Goal: Information Seeking & Learning: Check status

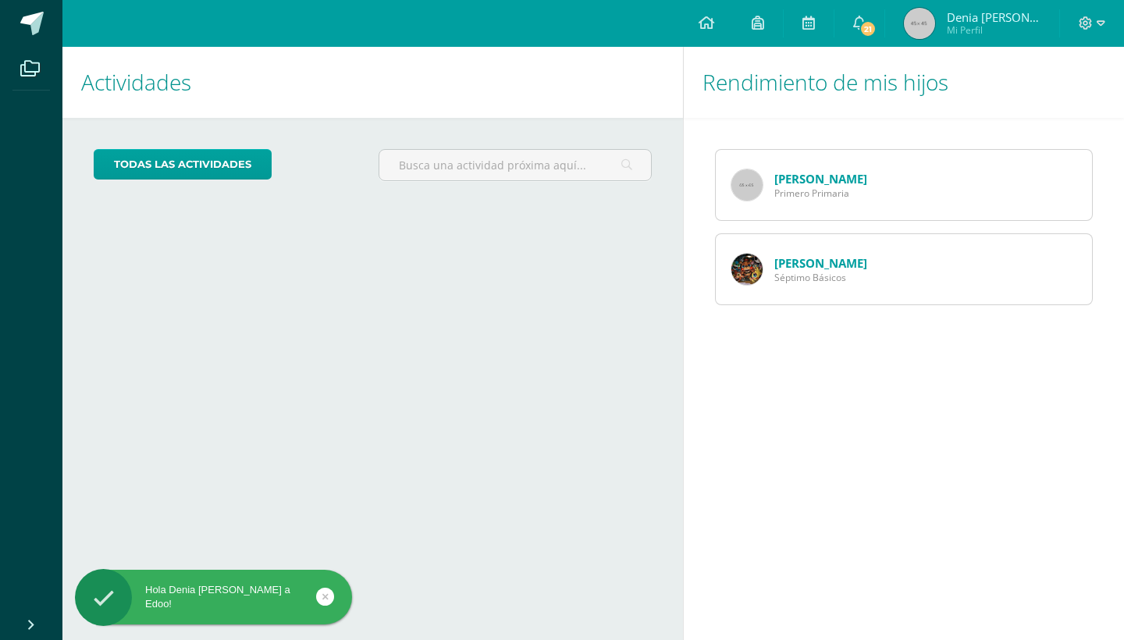
click at [803, 258] on link "[PERSON_NAME]" at bounding box center [820, 263] width 93 height 16
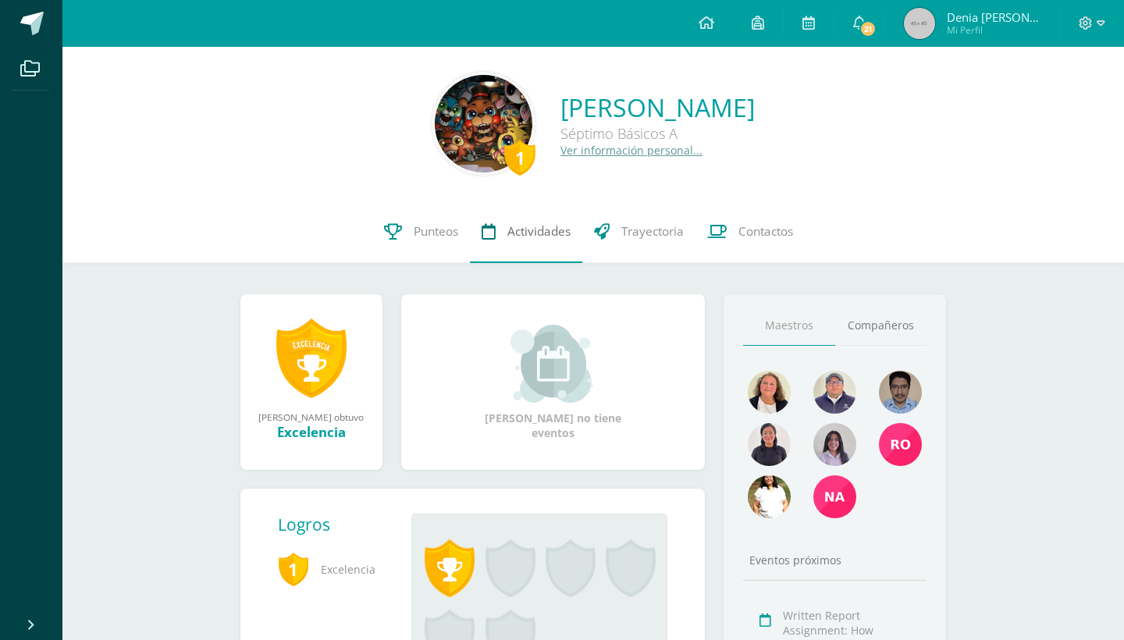
click at [511, 230] on span "Actividades" at bounding box center [538, 231] width 63 height 16
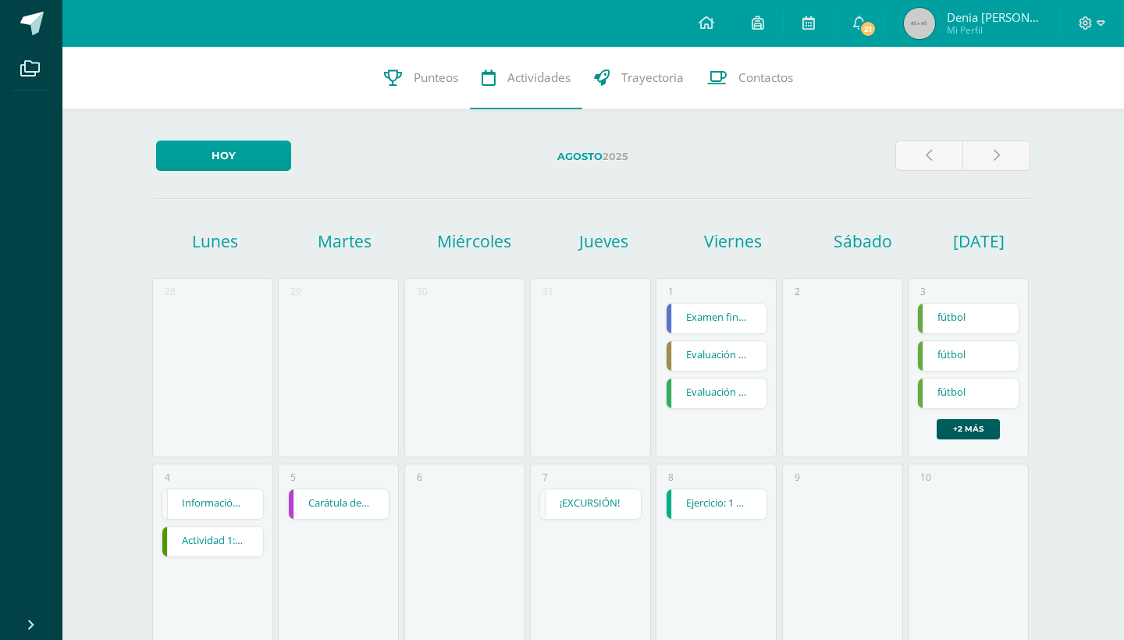
click at [1002, 20] on span "Denia [PERSON_NAME]" at bounding box center [994, 17] width 94 height 16
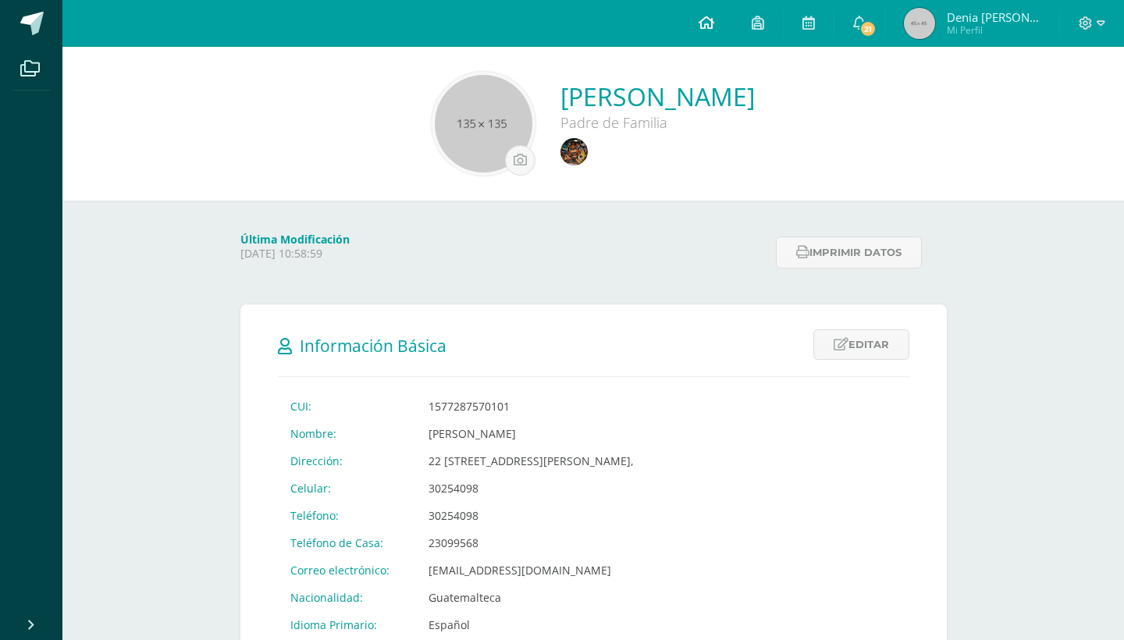
click at [714, 29] on icon at bounding box center [707, 23] width 16 height 14
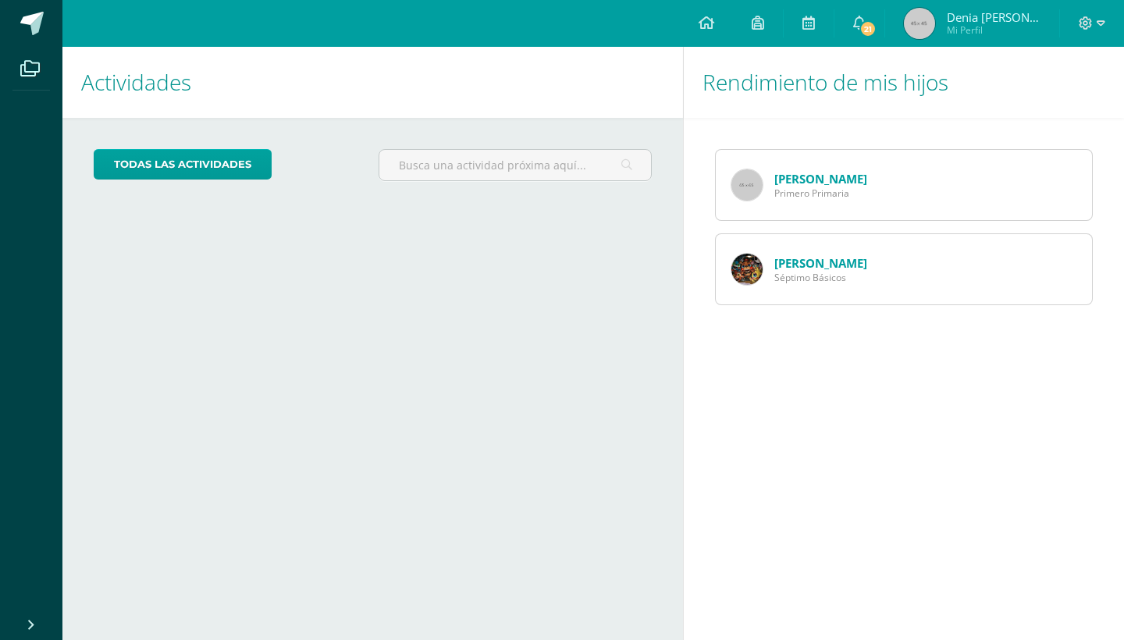
click at [714, 29] on icon at bounding box center [707, 23] width 16 height 14
click at [1098, 24] on icon at bounding box center [1101, 23] width 9 height 14
click at [824, 272] on span "Séptimo Básicos" at bounding box center [820, 277] width 93 height 13
click at [829, 260] on link "[PERSON_NAME]" at bounding box center [820, 263] width 93 height 16
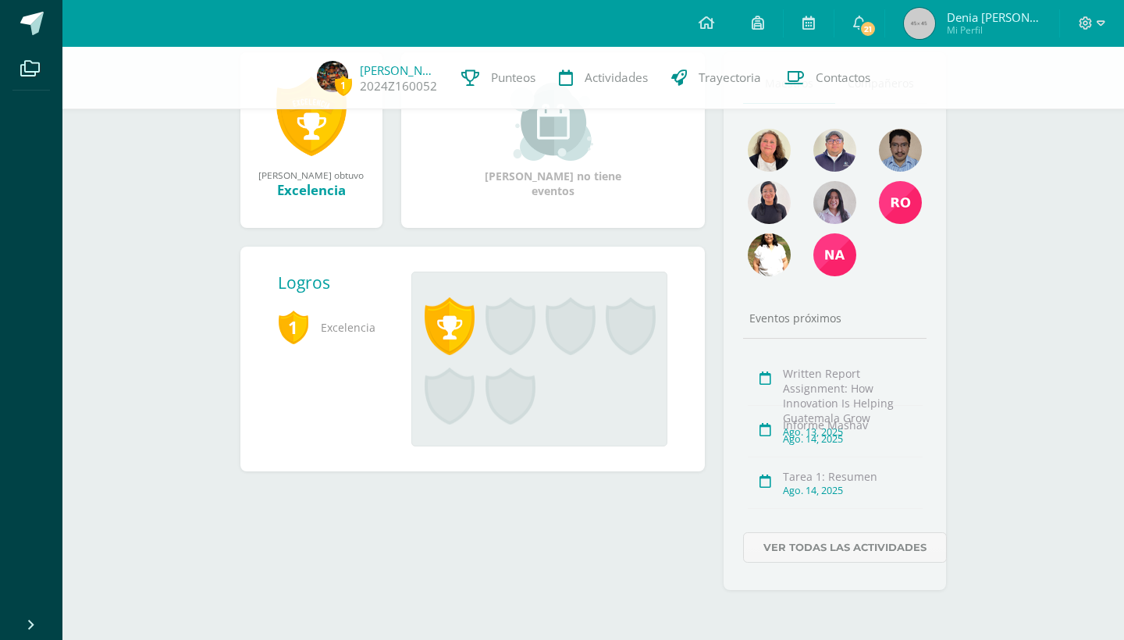
scroll to position [236, 0]
click at [831, 546] on link "Ver todas las actividades" at bounding box center [845, 547] width 204 height 30
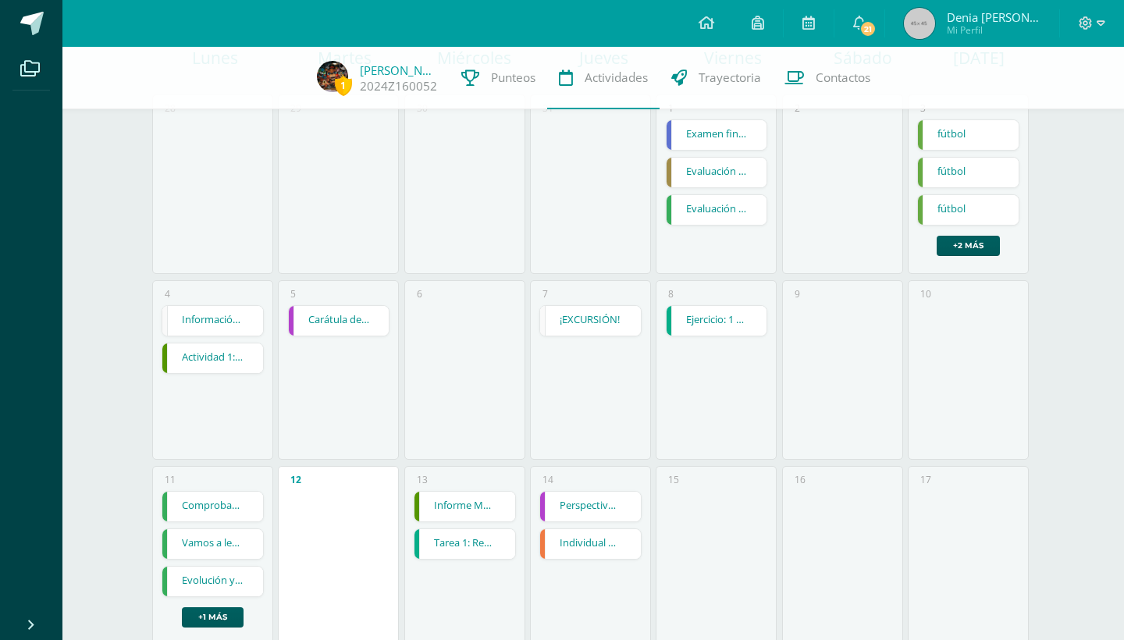
scroll to position [177, 0]
click at [471, 505] on link "Informe Mashav" at bounding box center [464, 507] width 101 height 30
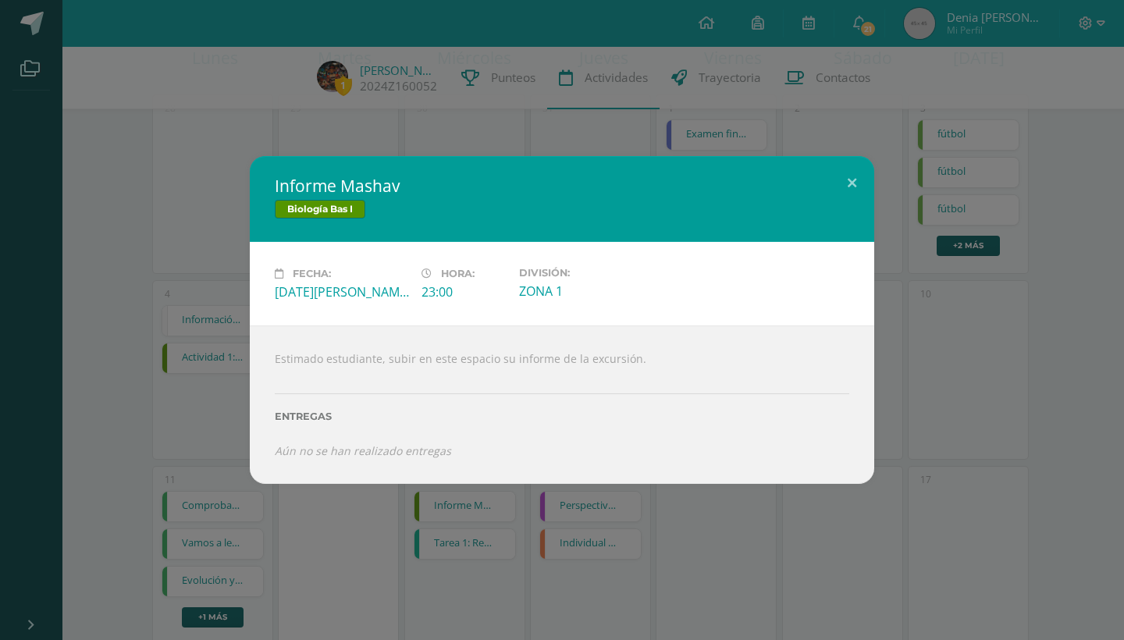
click at [340, 575] on div "Informe Mashav Biología Bas I Fecha: [DATE][PERSON_NAME] Hora: 23:00 División: …" at bounding box center [562, 320] width 1124 height 640
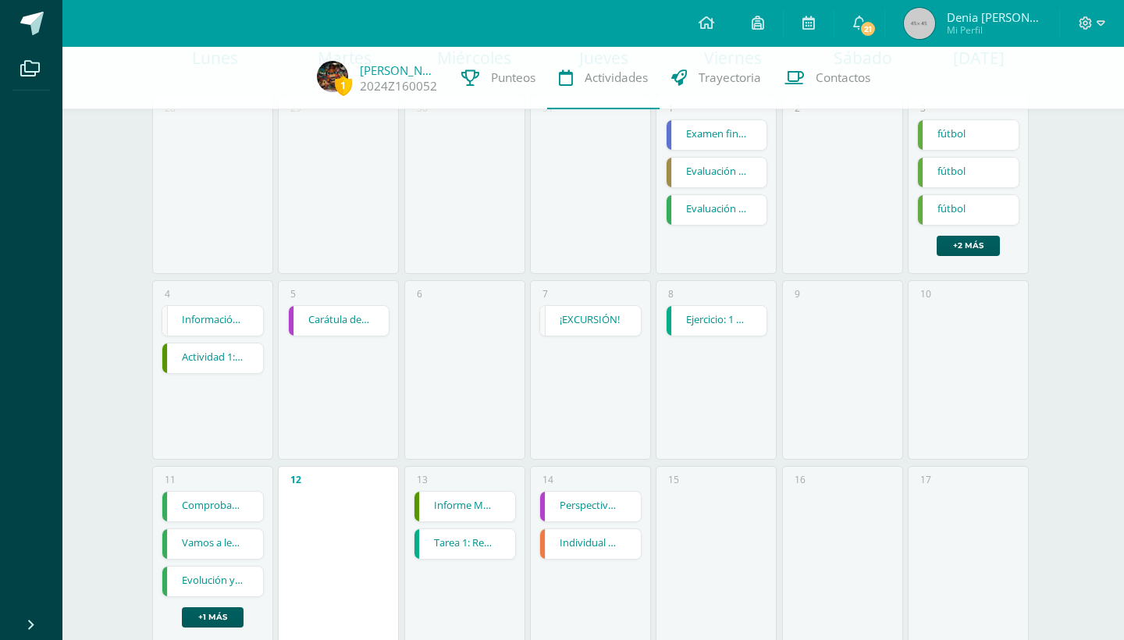
click at [455, 550] on link "Tarea 1: Resumen" at bounding box center [464, 544] width 101 height 30
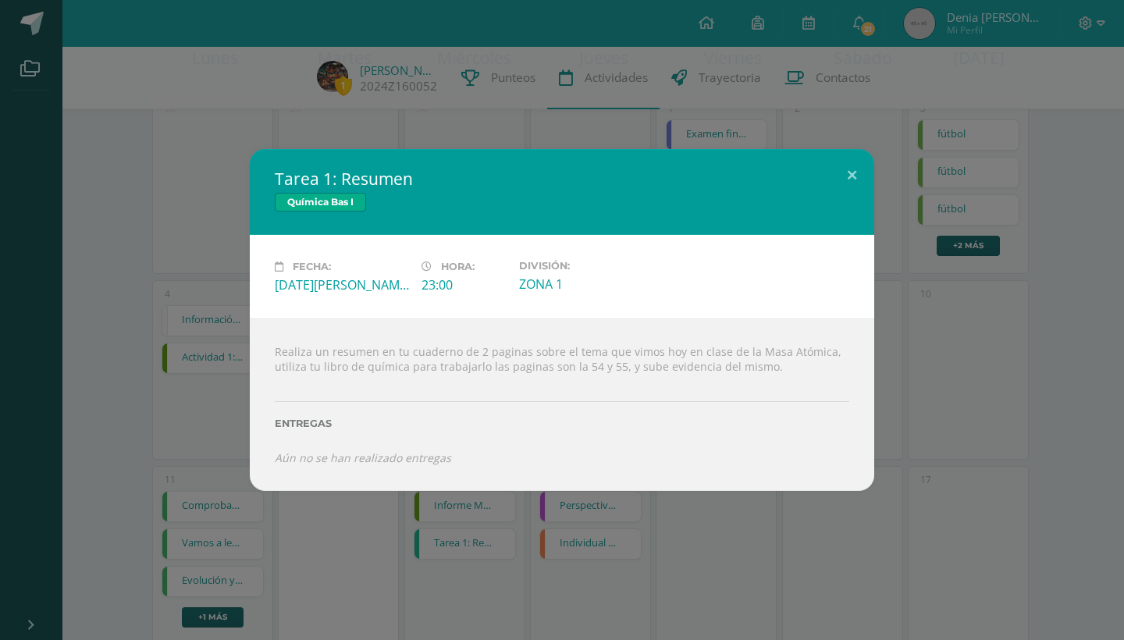
click at [343, 121] on div "Tarea 1: Resumen Química Bas I Fecha: [DATE][PERSON_NAME] Hora: 23:00 División:…" at bounding box center [562, 320] width 1124 height 640
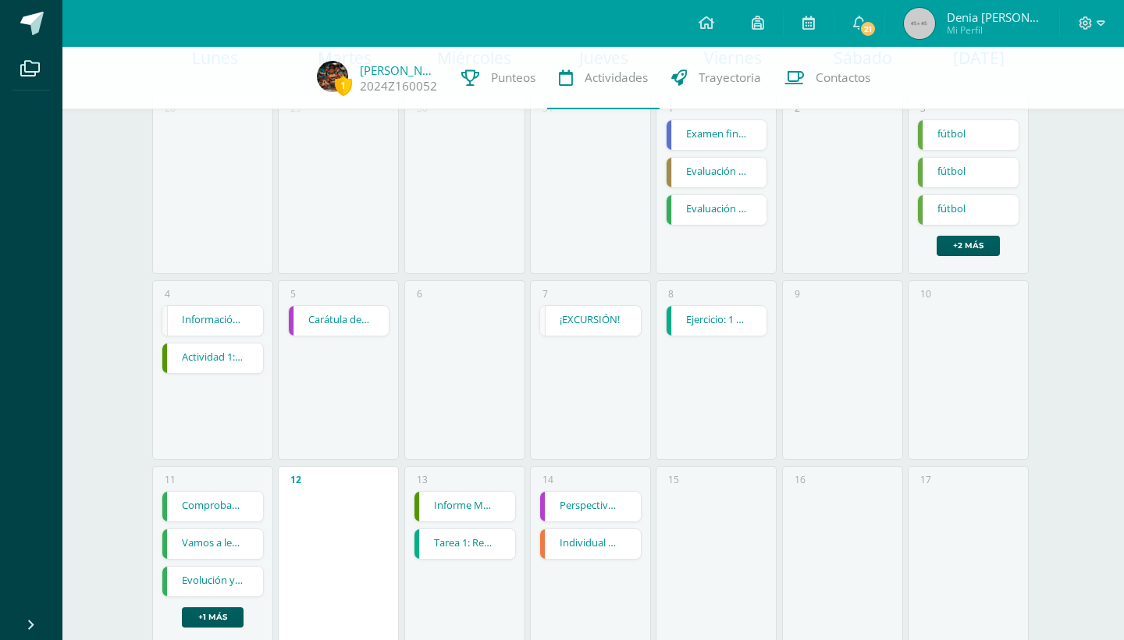
click at [336, 508] on div "12" at bounding box center [338, 556] width 121 height 180
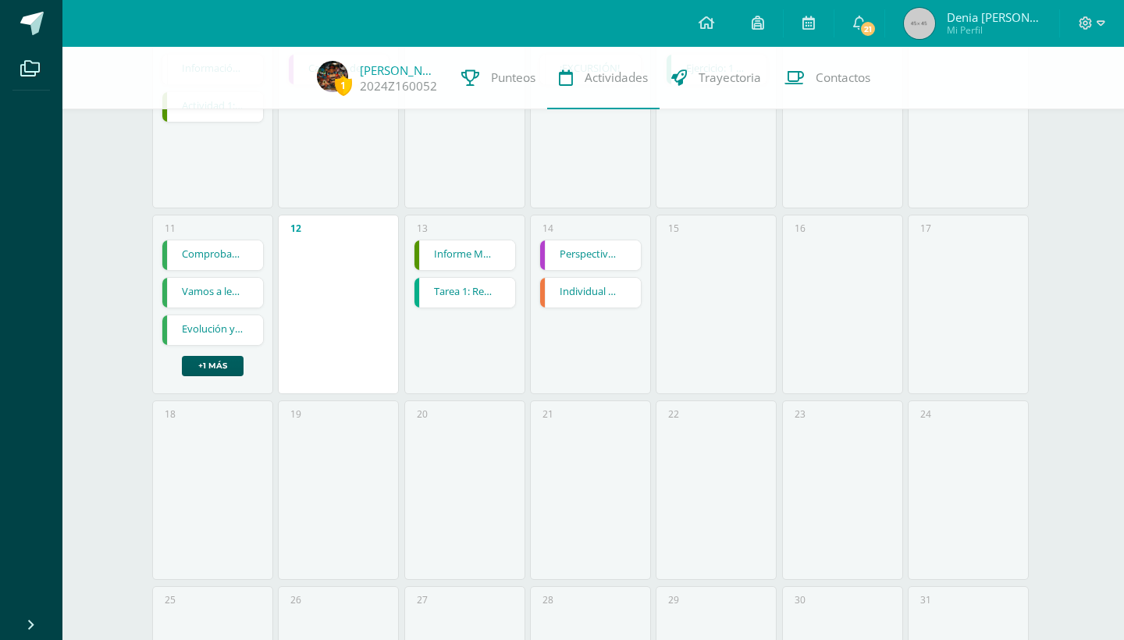
scroll to position [429, 0]
click at [589, 261] on link "Perspectiva lineal" at bounding box center [590, 255] width 101 height 30
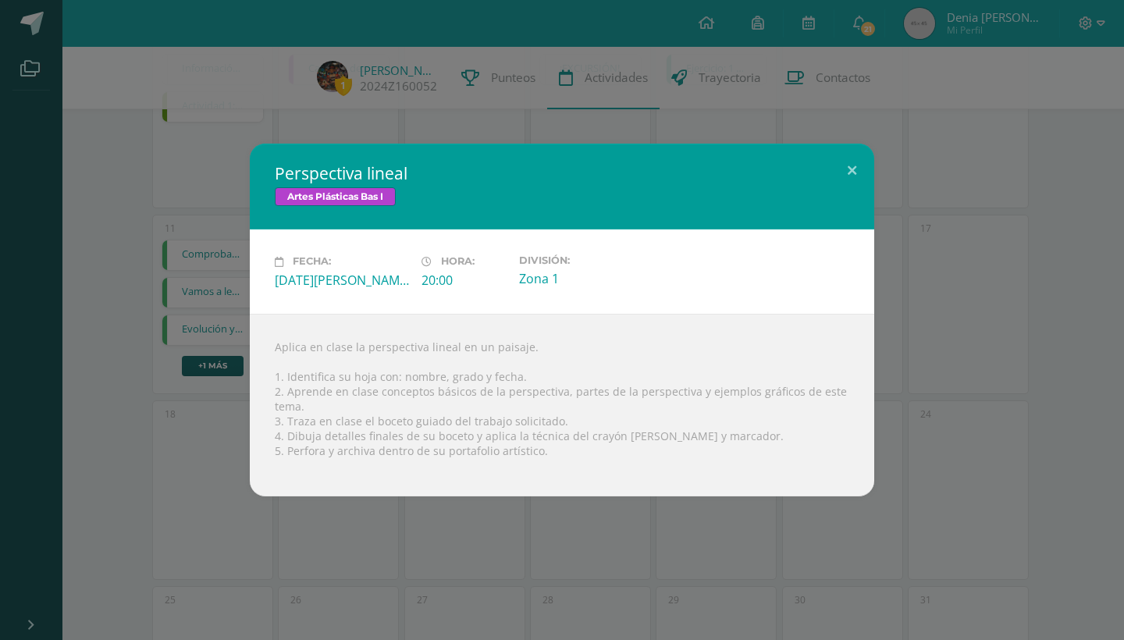
click at [518, 564] on div "Perspectiva lineal Artes Plásticas Bas I Fecha: Jueves 14 de Agosto Hora: 20:00…" at bounding box center [562, 320] width 1124 height 640
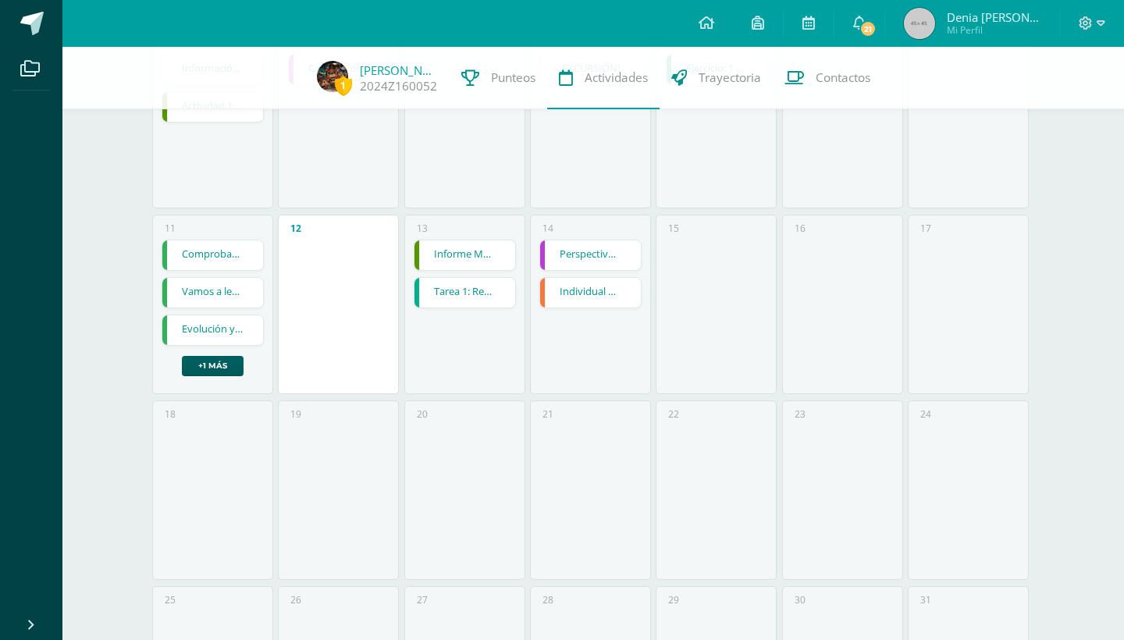
click at [616, 289] on link "Individual Written Report Assignment: How Innovation Is Helping Guatemala Grow" at bounding box center [590, 293] width 101 height 30
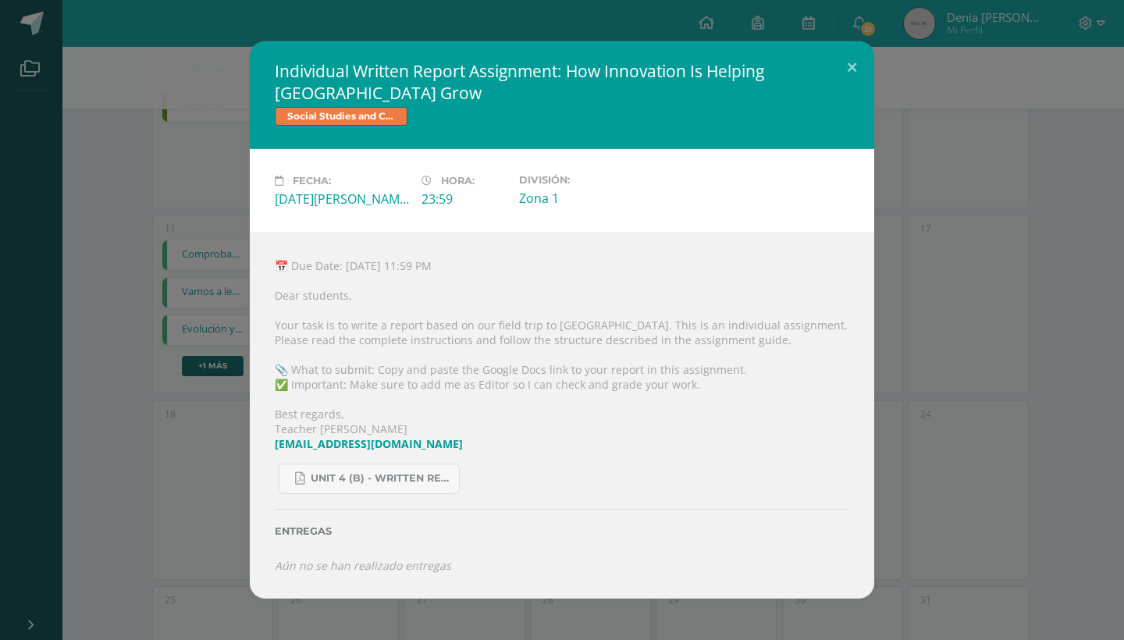
click at [135, 436] on div "Individual Written Report Assignment: How Innovation Is Helping Guatemala Grow …" at bounding box center [562, 319] width 1112 height 557
